Goal: Check status

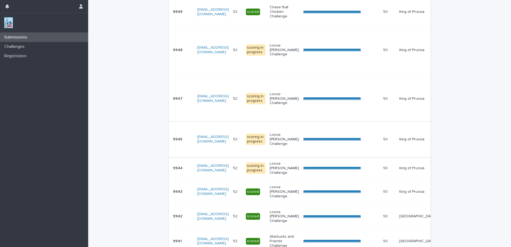
scroll to position [107, 0]
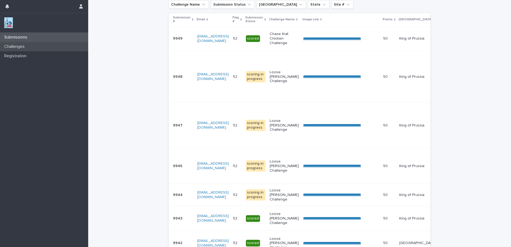
click at [22, 49] on p "Challenges" at bounding box center [15, 46] width 27 height 5
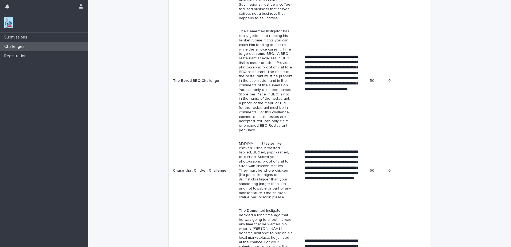
scroll to position [535, 0]
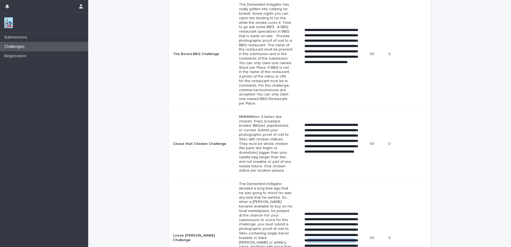
drag, startPoint x: 322, startPoint y: 146, endPoint x: 334, endPoint y: 152, distance: 14.1
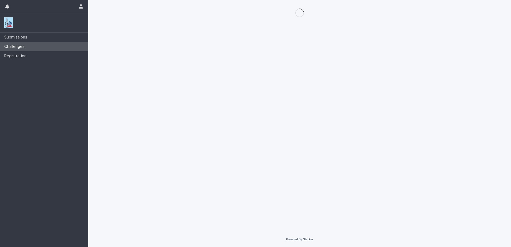
click at [334, 152] on div "Loading... Saving… Loading... Saving…" at bounding box center [299, 109] width 267 height 218
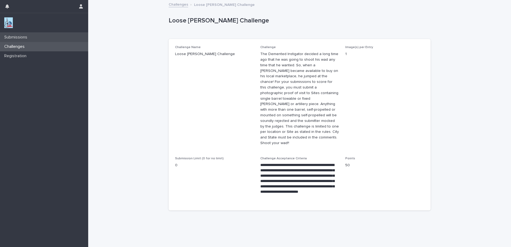
click at [31, 36] on p "Submissions" at bounding box center [16, 37] width 29 height 5
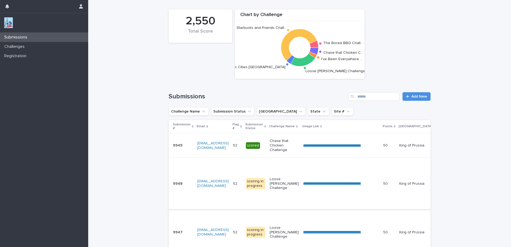
click at [333, 182] on link "**********" at bounding box center [332, 184] width 58 height 4
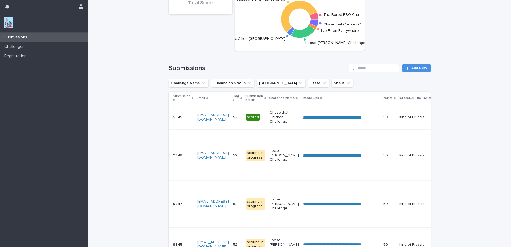
scroll to position [53, 0]
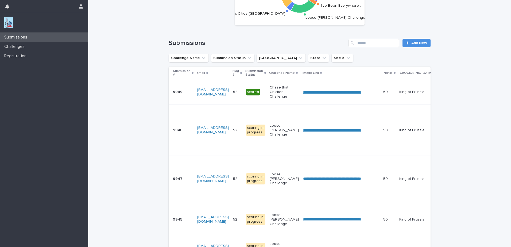
click at [214, 192] on td "[EMAIL_ADDRESS][DOMAIN_NAME]" at bounding box center [213, 179] width 36 height 46
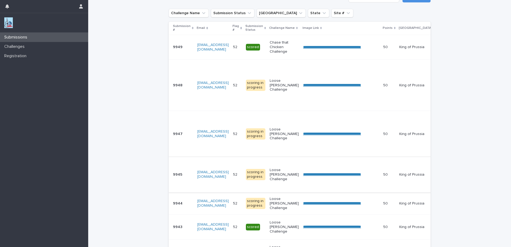
scroll to position [107, 0]
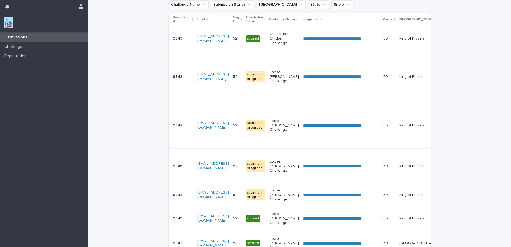
click at [215, 176] on td "[EMAIL_ADDRESS][DOMAIN_NAME]" at bounding box center [213, 165] width 36 height 35
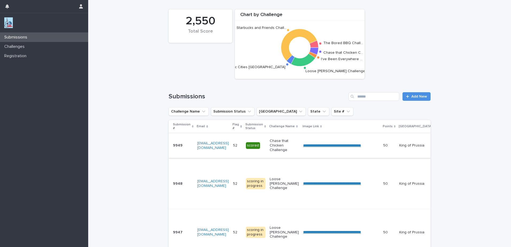
scroll to position [107, 0]
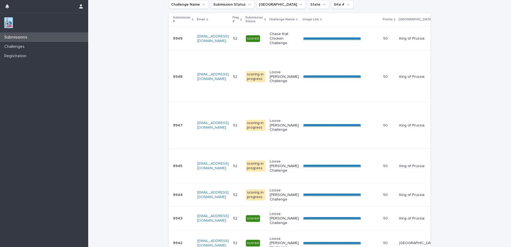
click at [226, 202] on td "[EMAIL_ADDRESS][DOMAIN_NAME]" at bounding box center [213, 195] width 36 height 22
